Goal: Task Accomplishment & Management: Use online tool/utility

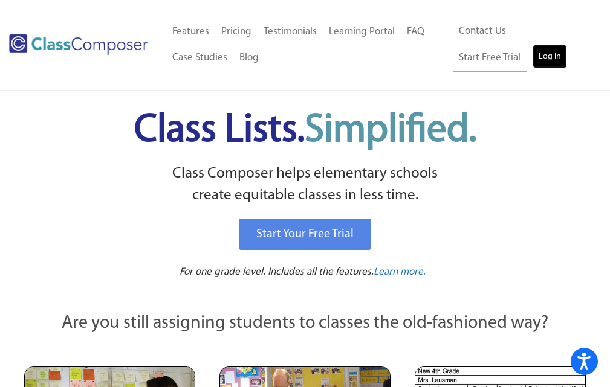
click at [532, 58] on link "Log In" at bounding box center [549, 57] width 34 height 24
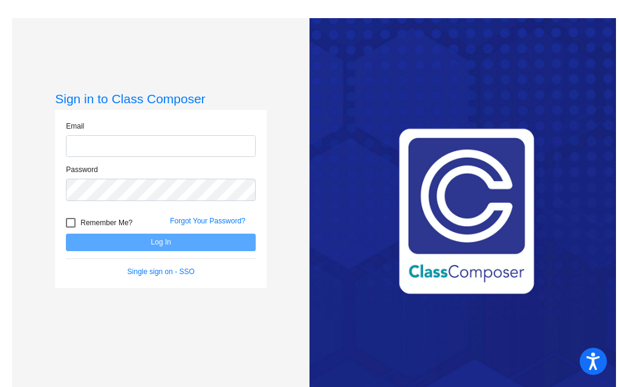
type input "[EMAIL_ADDRESS][DOMAIN_NAME]"
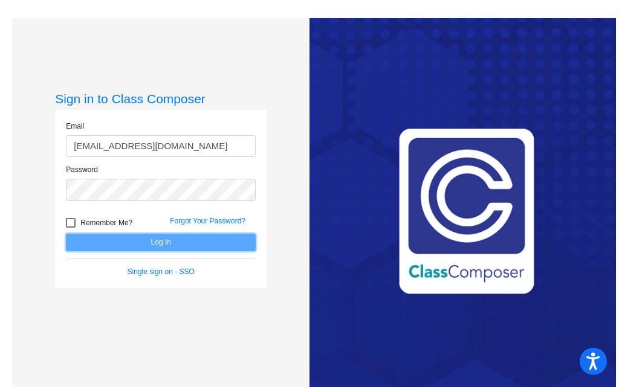
click at [161, 248] on button "Log In" at bounding box center [161, 243] width 190 height 18
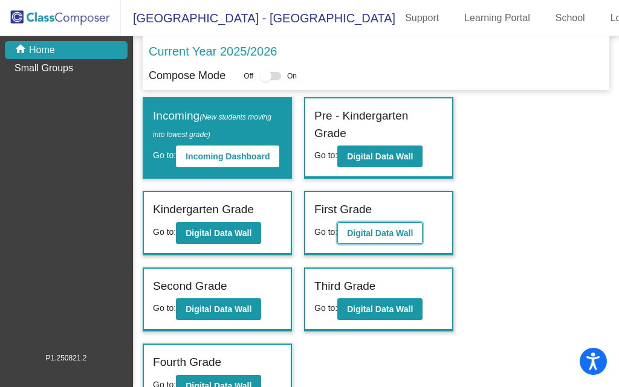
click at [369, 238] on b "Digital Data Wall" at bounding box center [380, 233] width 66 height 10
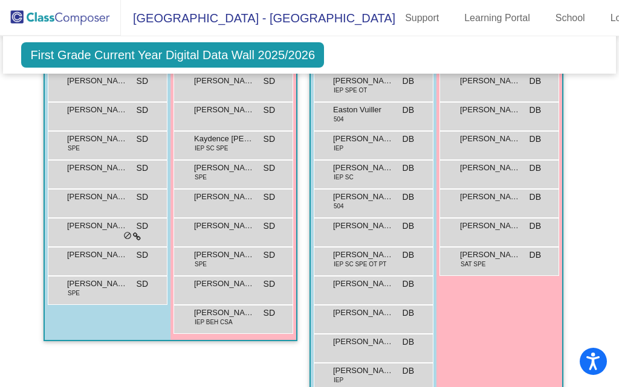
scroll to position [1354, 0]
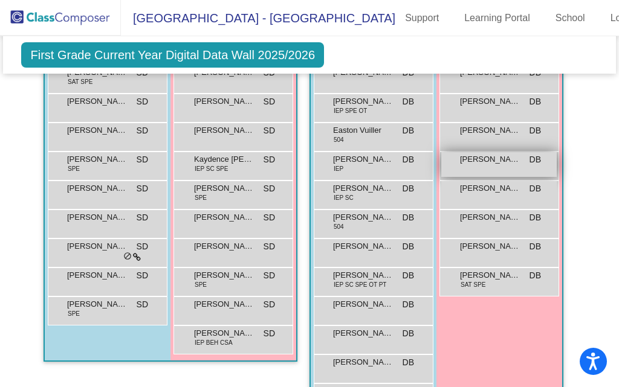
click at [497, 163] on span "[PERSON_NAME]" at bounding box center [490, 159] width 60 height 12
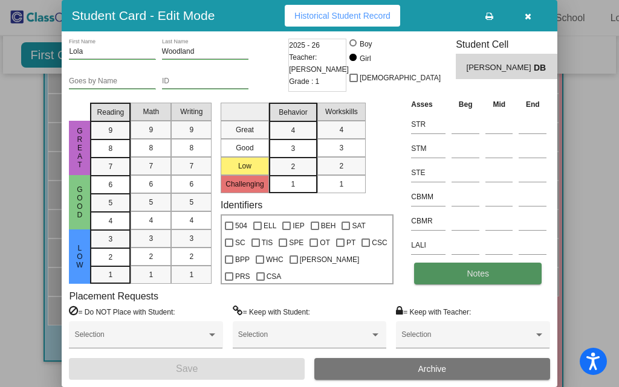
click at [486, 280] on button "Notes" at bounding box center [477, 274] width 127 height 22
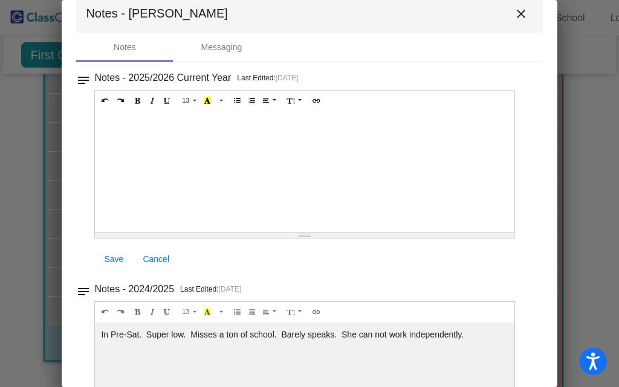
scroll to position [0, 0]
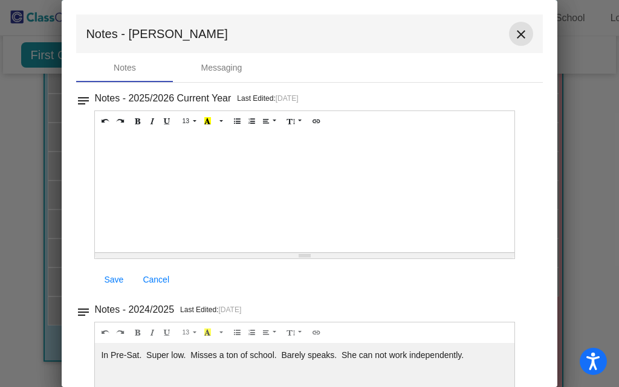
click at [515, 36] on mat-icon "close" at bounding box center [521, 34] width 15 height 15
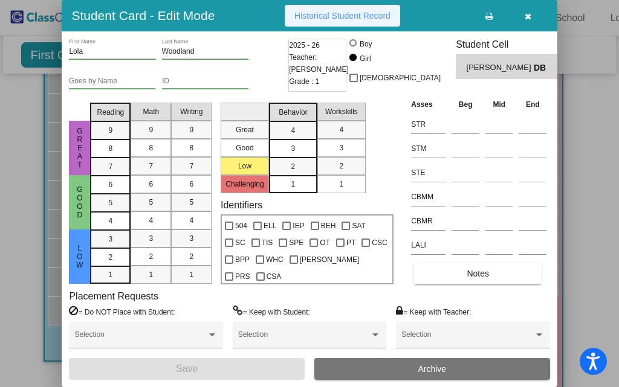
click at [374, 20] on span "Historical Student Record" at bounding box center [342, 16] width 96 height 10
click at [528, 16] on icon "button" at bounding box center [527, 16] width 7 height 8
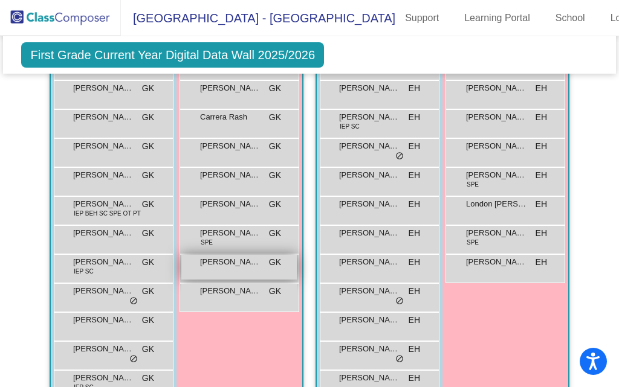
scroll to position [497, 0]
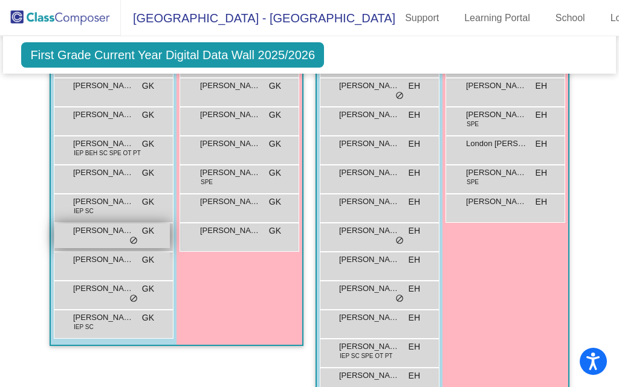
click at [119, 233] on span "[PERSON_NAME]" at bounding box center [103, 231] width 60 height 12
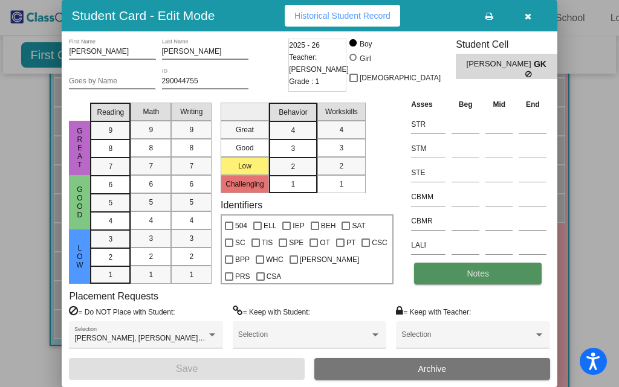
click at [476, 280] on button "Notes" at bounding box center [477, 274] width 127 height 22
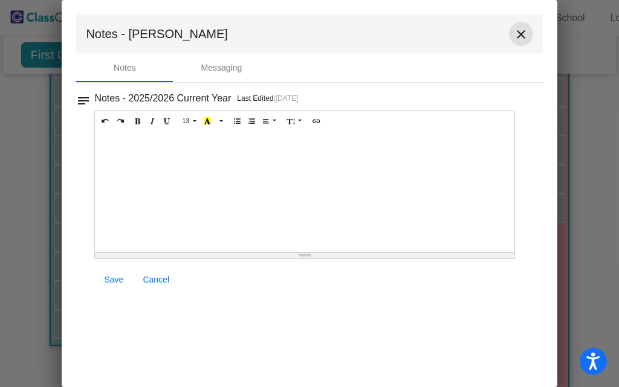
click at [526, 36] on mat-icon "close" at bounding box center [521, 34] width 15 height 15
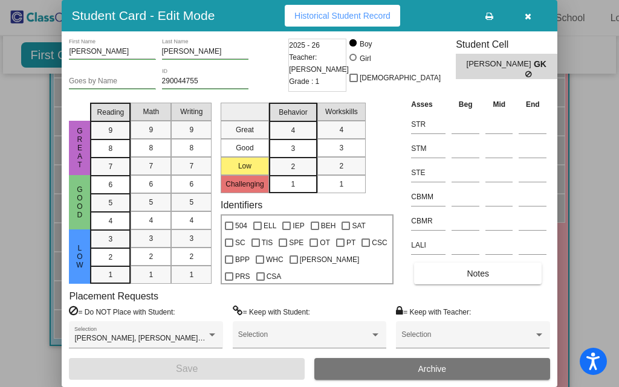
click at [528, 15] on icon "button" at bounding box center [527, 16] width 7 height 8
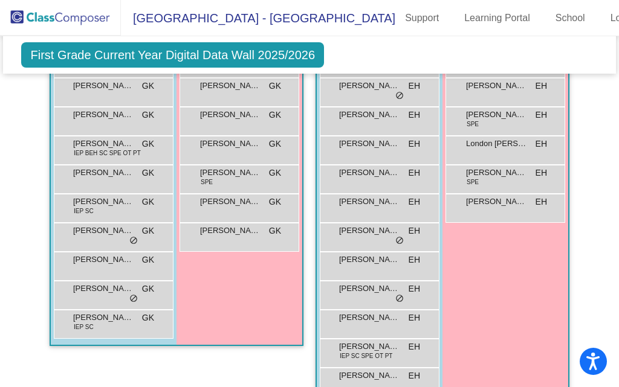
scroll to position [436, 0]
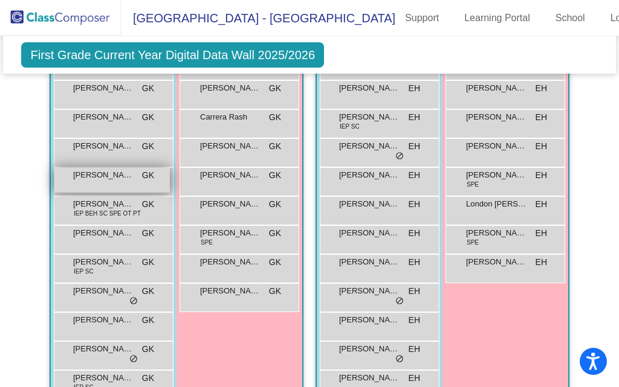
click at [102, 180] on span "[PERSON_NAME]" at bounding box center [103, 175] width 60 height 12
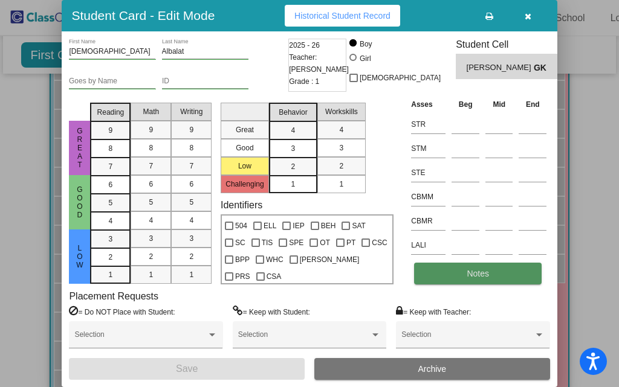
click at [479, 279] on button "Notes" at bounding box center [477, 274] width 127 height 22
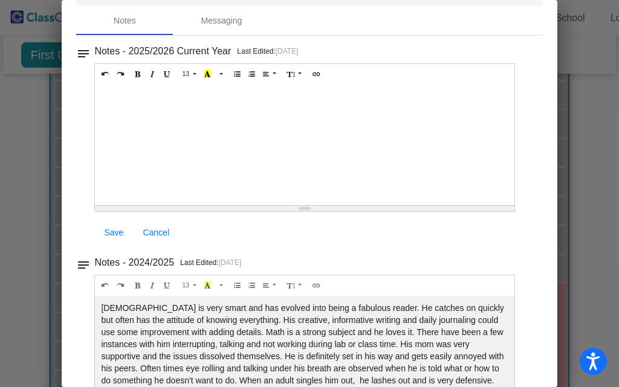
scroll to position [0, 0]
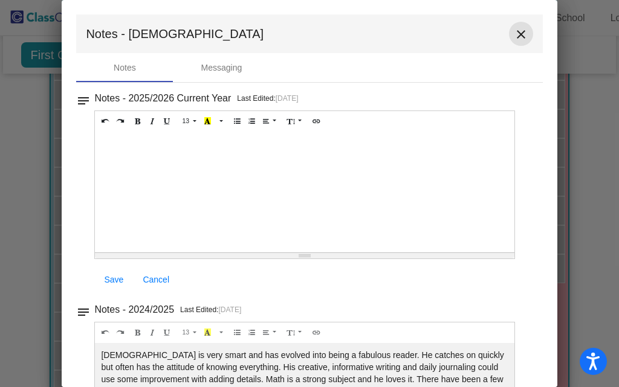
click at [514, 34] on mat-icon "close" at bounding box center [521, 34] width 15 height 15
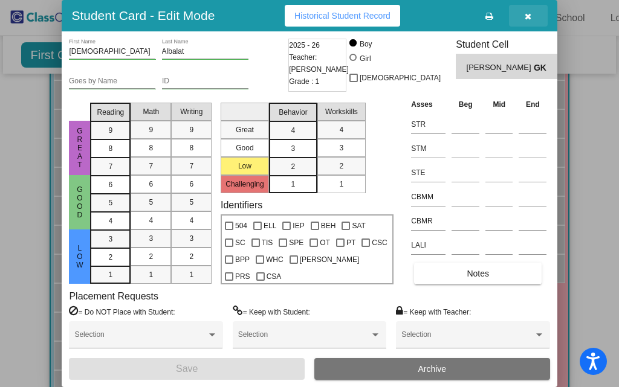
click at [529, 12] on icon "button" at bounding box center [527, 16] width 7 height 8
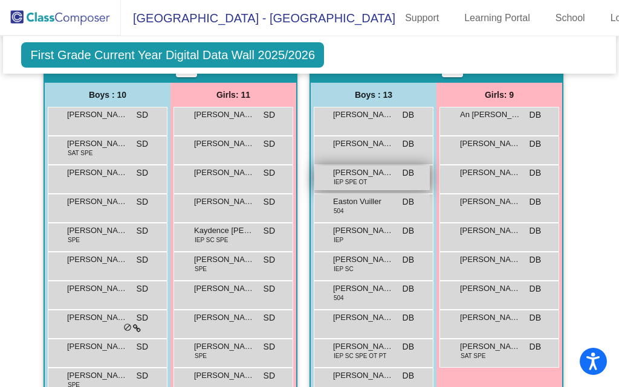
scroll to position [1222, 0]
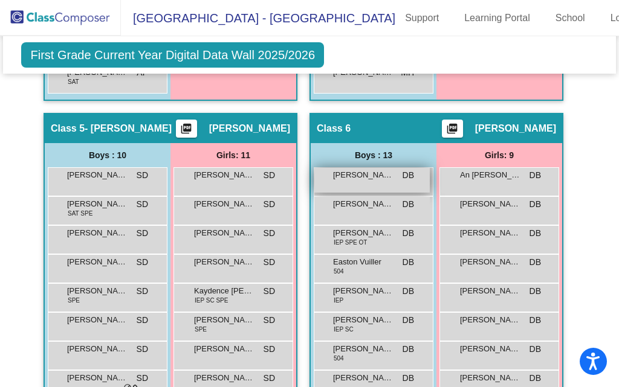
click at [348, 176] on span "[PERSON_NAME]" at bounding box center [363, 175] width 60 height 12
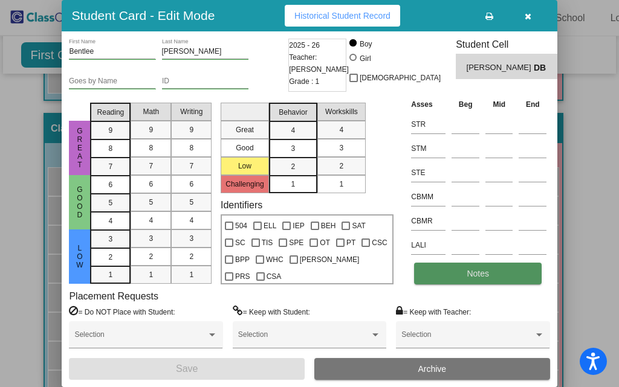
click at [489, 264] on button "Notes" at bounding box center [477, 274] width 127 height 22
